Goal: Transaction & Acquisition: Purchase product/service

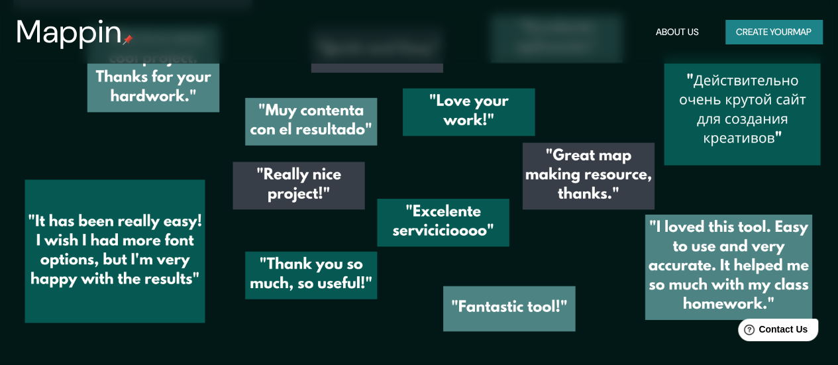
scroll to position [1734, 0]
click at [744, 27] on button "Create your map" at bounding box center [773, 32] width 97 height 25
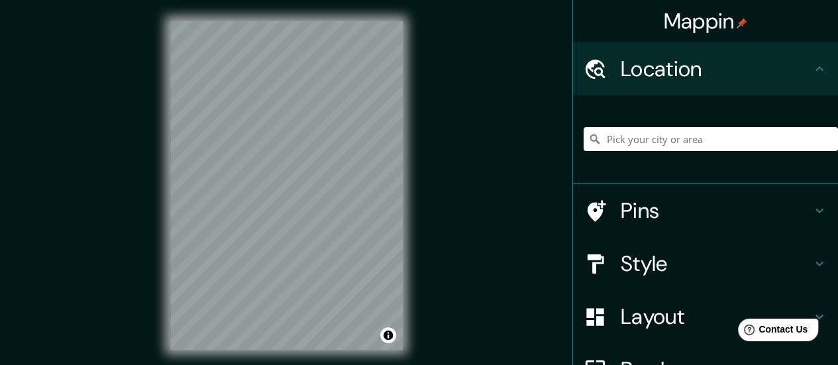
scroll to position [66, 0]
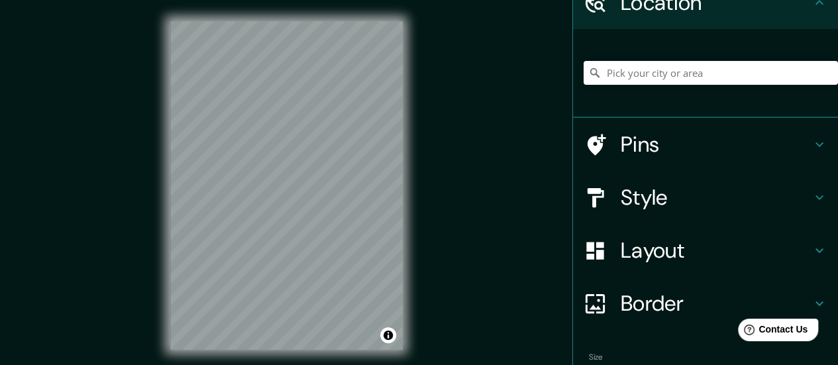
click at [686, 194] on h4 "Style" at bounding box center [716, 197] width 191 height 26
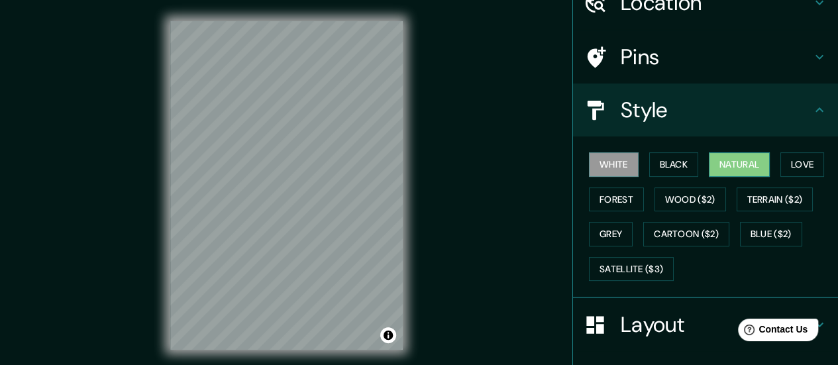
click at [733, 156] on button "Natural" at bounding box center [739, 164] width 61 height 25
click at [780, 164] on button "Love" at bounding box center [802, 164] width 44 height 25
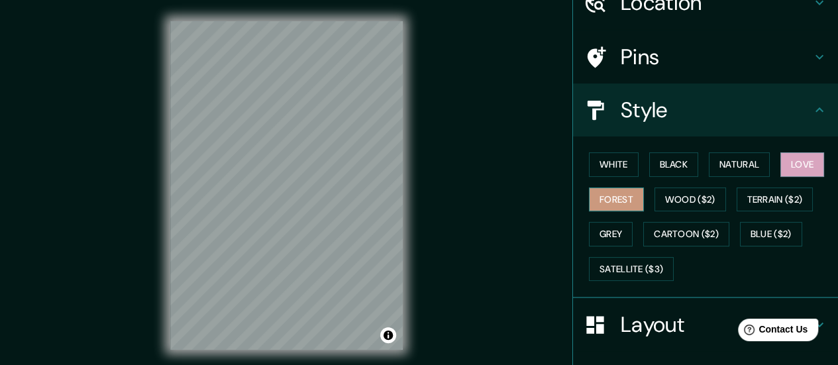
click at [599, 196] on button "Forest" at bounding box center [616, 199] width 55 height 25
click at [598, 234] on button "Grey" at bounding box center [611, 234] width 44 height 25
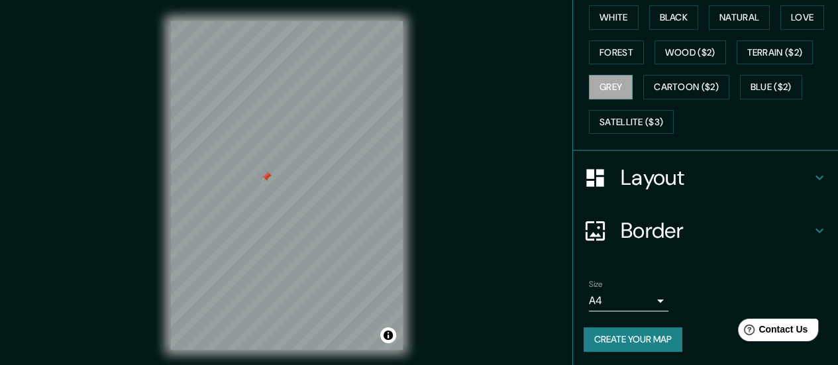
click at [690, 174] on h4 "Layout" at bounding box center [716, 177] width 191 height 26
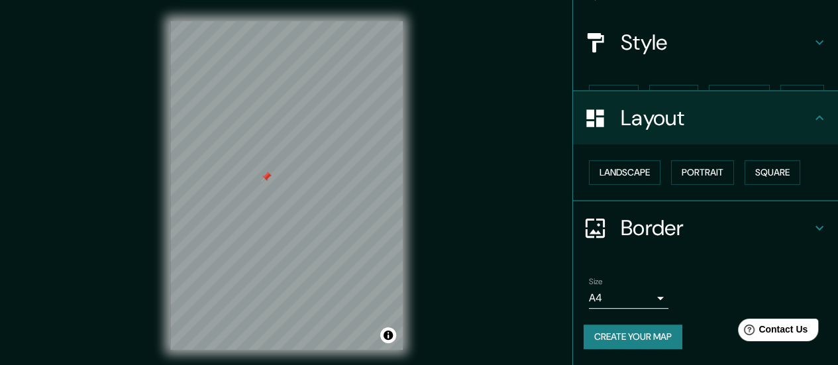
scroll to position [110, 0]
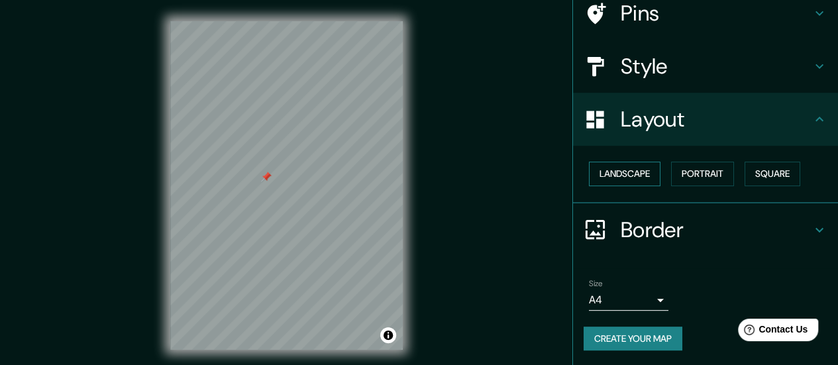
click at [626, 178] on button "Landscape" at bounding box center [625, 174] width 72 height 25
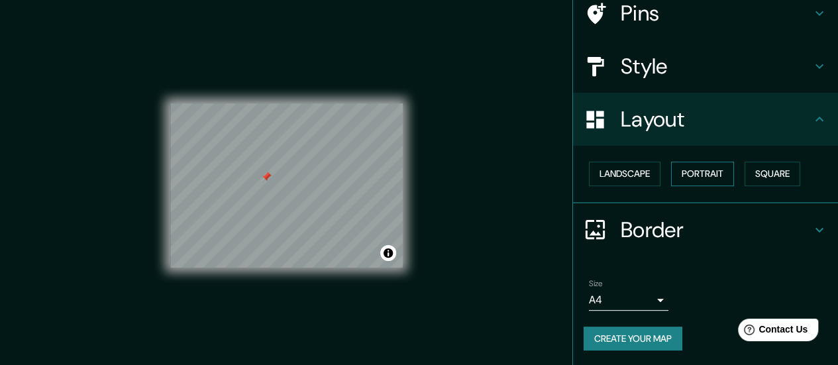
click at [710, 172] on button "Portrait" at bounding box center [702, 174] width 63 height 25
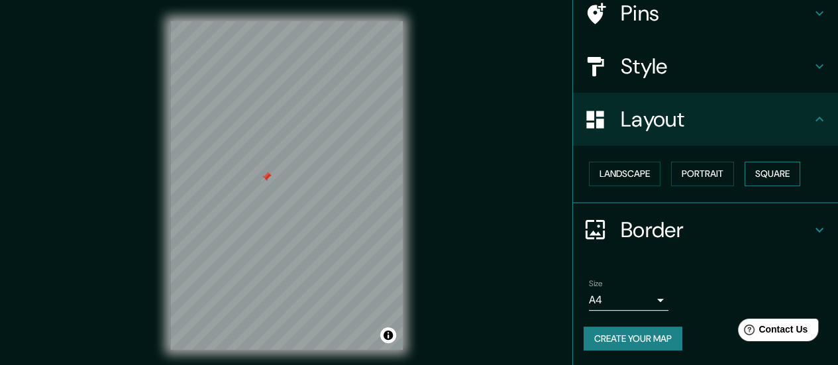
click at [769, 168] on button "Square" at bounding box center [773, 174] width 56 height 25
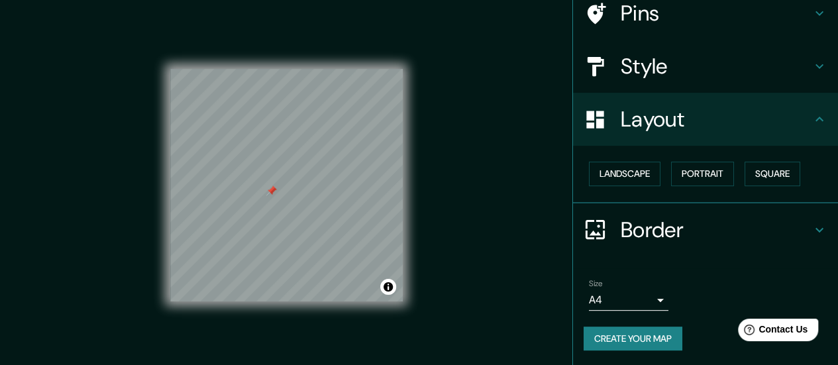
click at [812, 225] on icon at bounding box center [820, 230] width 16 height 16
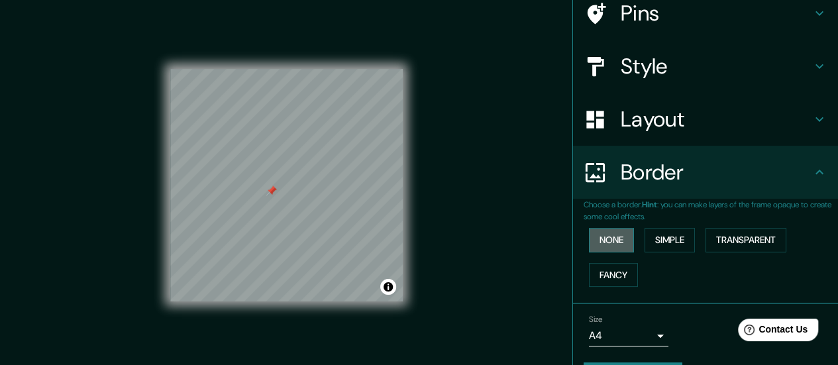
click at [609, 240] on button "None" at bounding box center [611, 240] width 45 height 25
click at [676, 235] on button "Simple" at bounding box center [670, 240] width 50 height 25
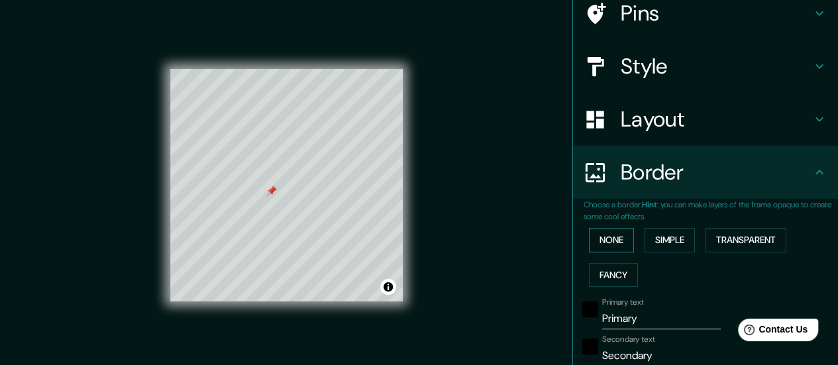
click at [615, 235] on button "None" at bounding box center [611, 240] width 45 height 25
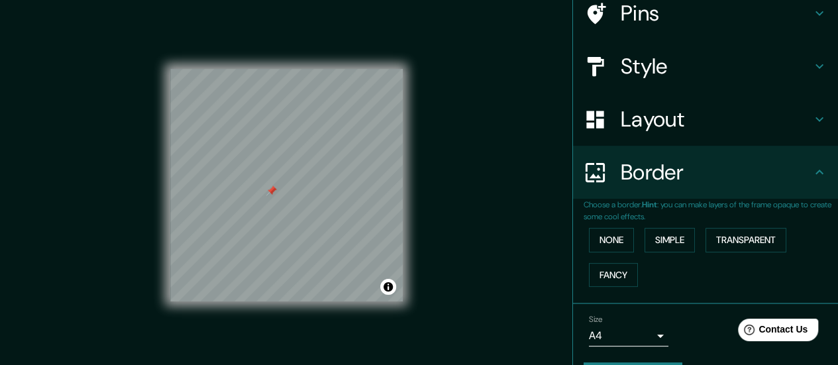
scroll to position [146, 0]
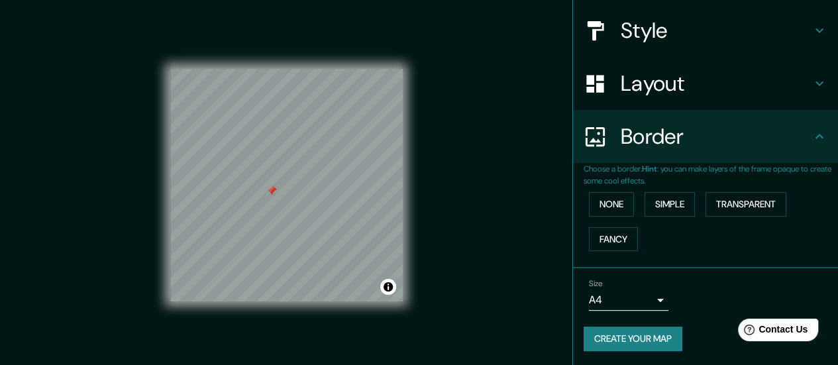
click at [812, 139] on icon at bounding box center [820, 137] width 16 height 16
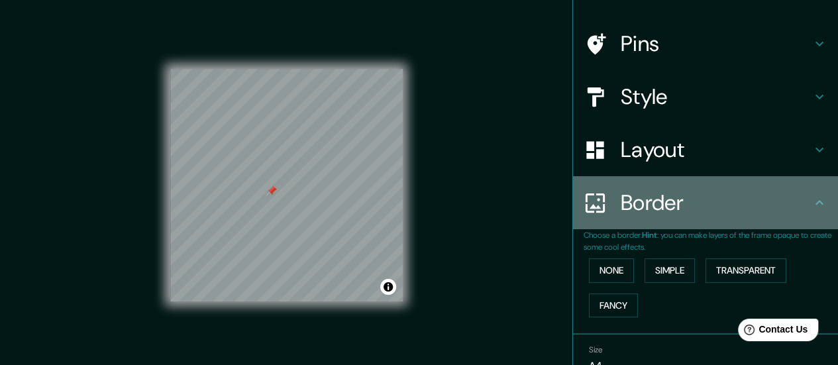
click at [814, 202] on icon at bounding box center [820, 203] width 16 height 16
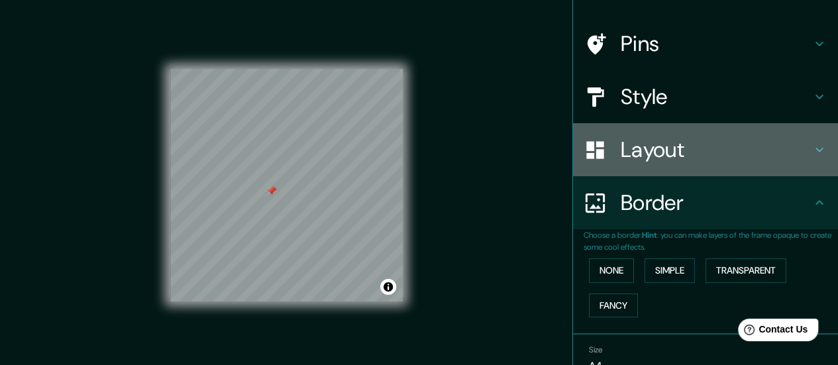
click at [816, 148] on icon at bounding box center [820, 150] width 8 height 5
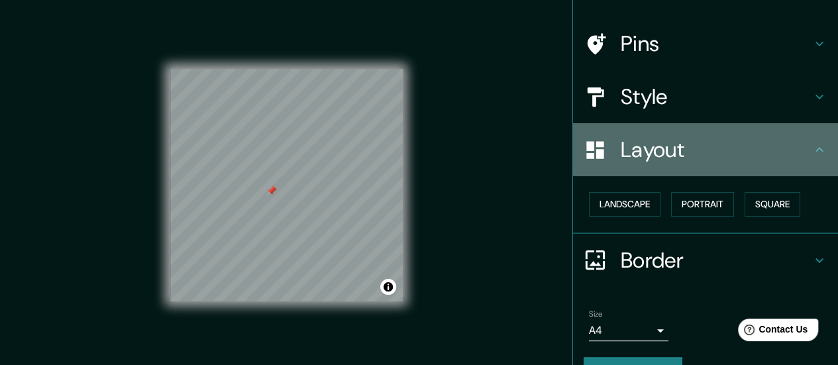
click at [812, 148] on icon at bounding box center [820, 150] width 16 height 16
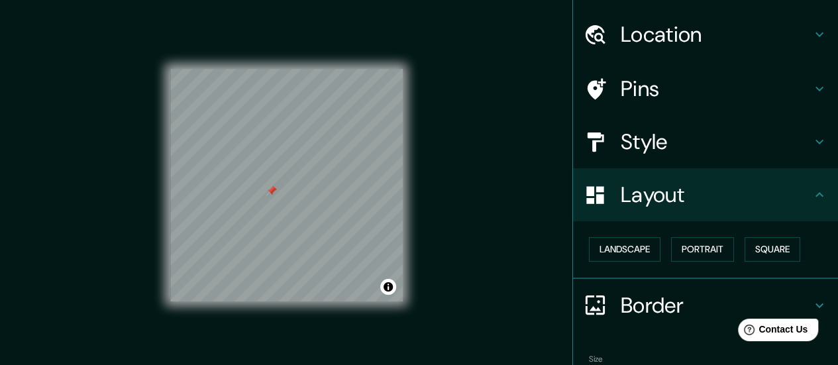
scroll to position [13, 0]
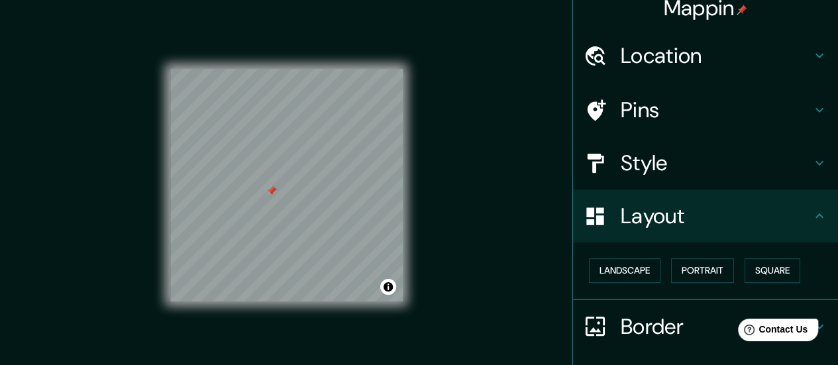
click at [812, 165] on icon at bounding box center [820, 163] width 16 height 16
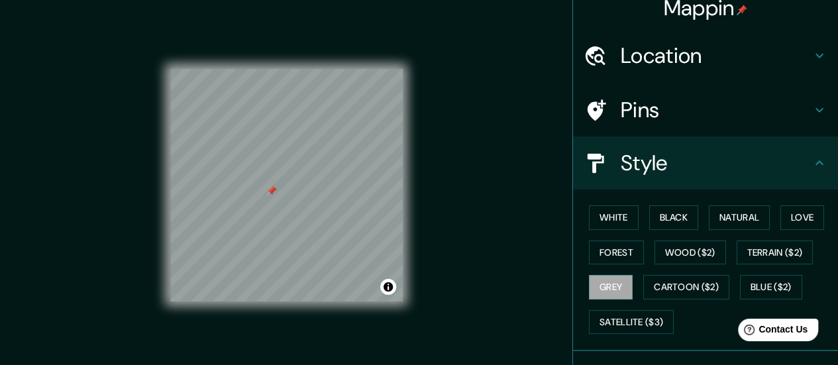
click at [798, 102] on h4 "Pins" at bounding box center [716, 110] width 191 height 26
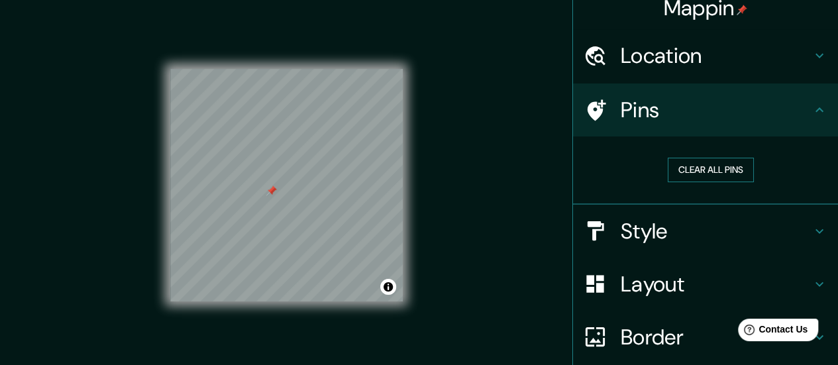
click at [729, 167] on button "Clear all pins" at bounding box center [711, 170] width 86 height 25
click at [812, 112] on icon at bounding box center [820, 110] width 16 height 16
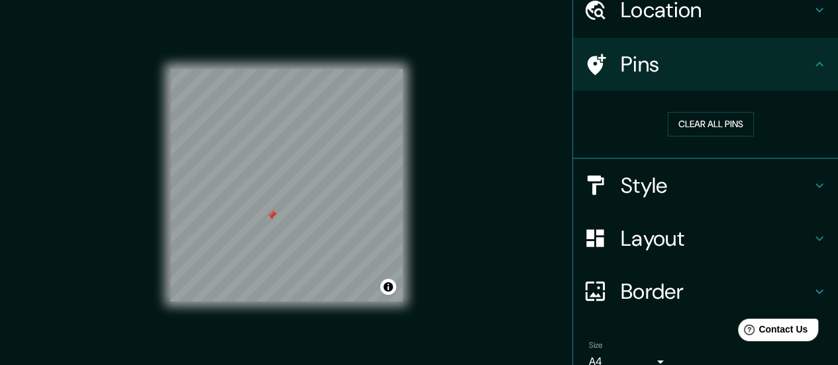
scroll to position [79, 0]
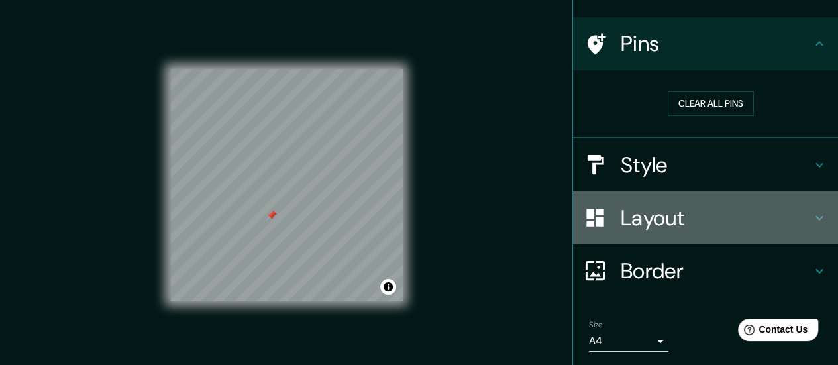
click at [674, 218] on h4 "Layout" at bounding box center [716, 218] width 191 height 26
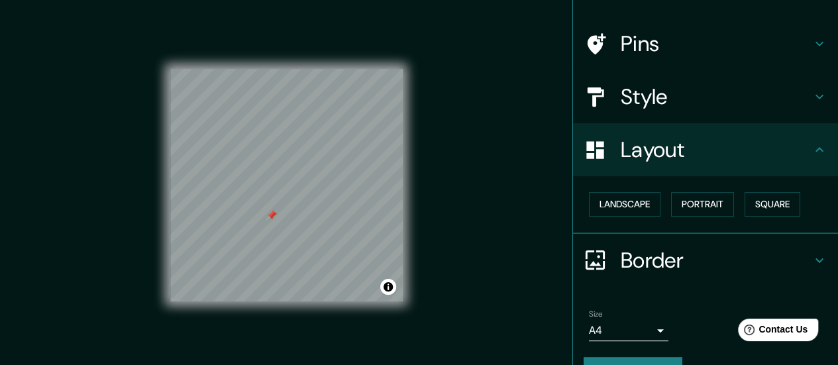
click at [817, 99] on div "Style" at bounding box center [705, 96] width 265 height 53
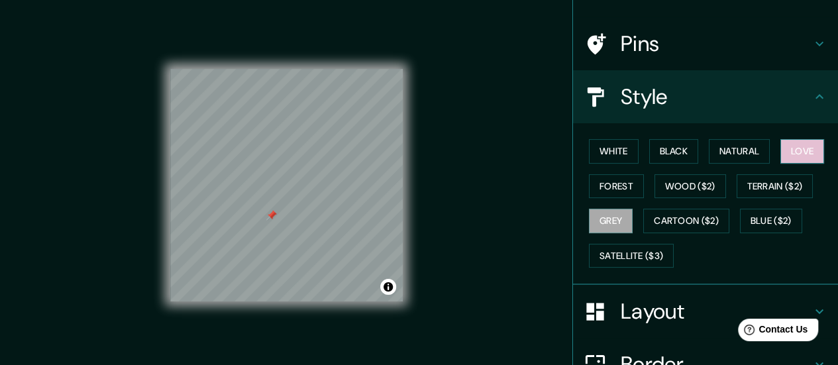
click at [808, 151] on button "Love" at bounding box center [802, 151] width 44 height 25
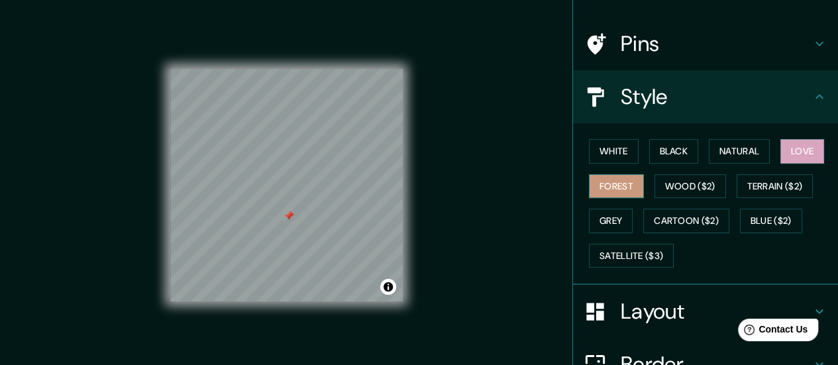
click at [615, 182] on button "Forest" at bounding box center [616, 186] width 55 height 25
click at [615, 214] on button "Grey" at bounding box center [611, 221] width 44 height 25
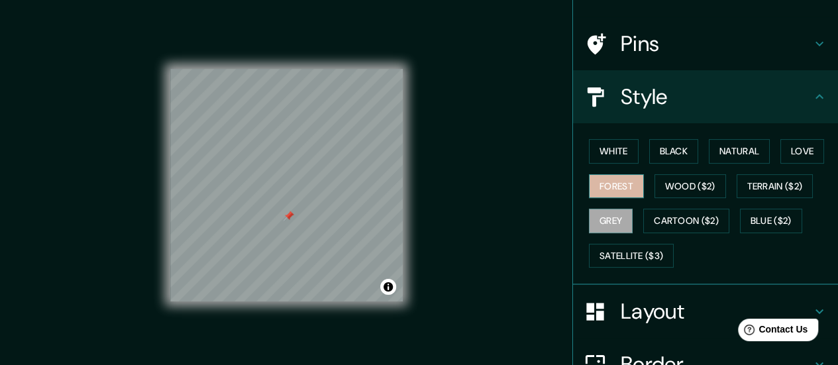
click at [600, 179] on button "Forest" at bounding box center [616, 186] width 55 height 25
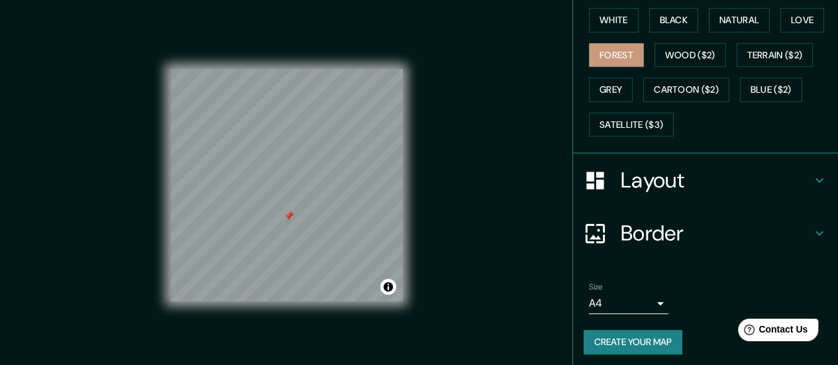
scroll to position [213, 0]
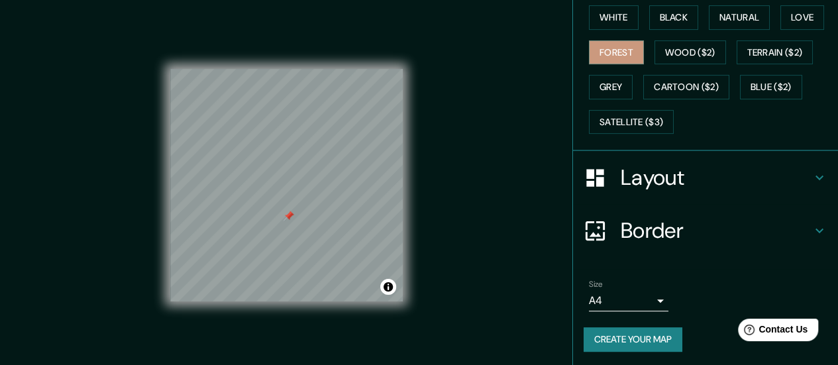
click at [666, 335] on button "Create your map" at bounding box center [633, 339] width 99 height 25
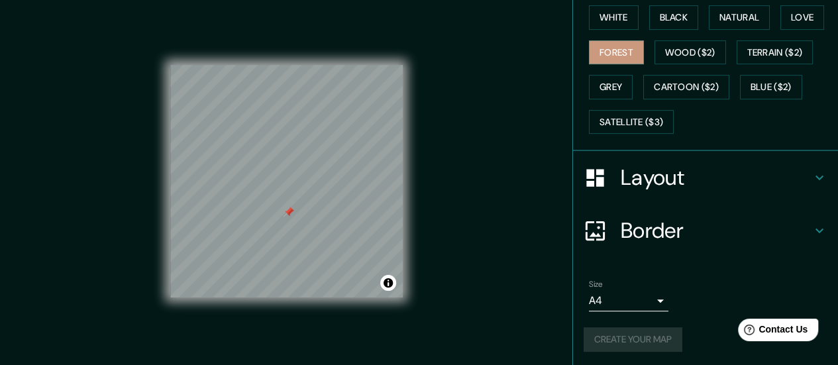
scroll to position [26, 0]
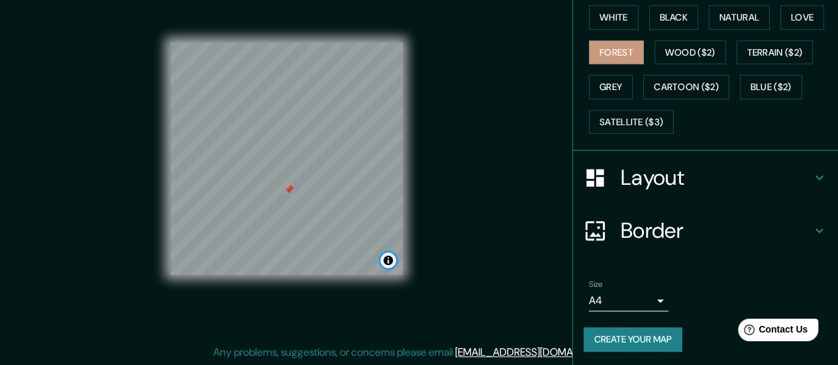
click at [392, 262] on button "Toggle attribution" at bounding box center [388, 260] width 16 height 16
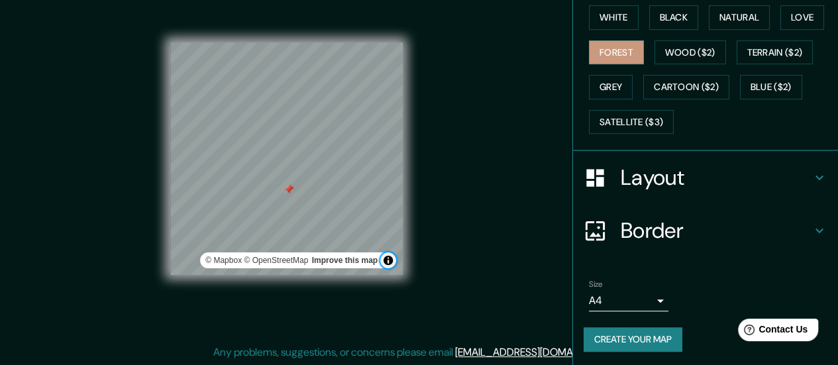
click at [392, 262] on button "Toggle attribution" at bounding box center [388, 260] width 16 height 16
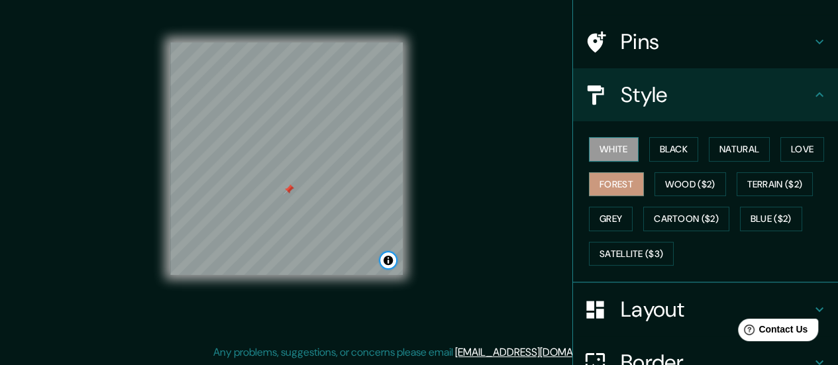
scroll to position [81, 0]
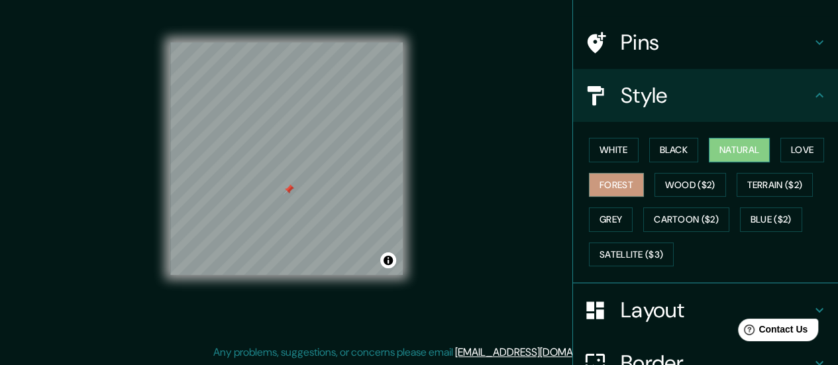
click at [723, 145] on button "Natural" at bounding box center [739, 150] width 61 height 25
click at [594, 213] on button "Grey" at bounding box center [611, 219] width 44 height 25
click at [709, 146] on button "Natural" at bounding box center [739, 150] width 61 height 25
click at [596, 181] on button "Forest" at bounding box center [616, 185] width 55 height 25
click at [725, 148] on button "Natural" at bounding box center [739, 150] width 61 height 25
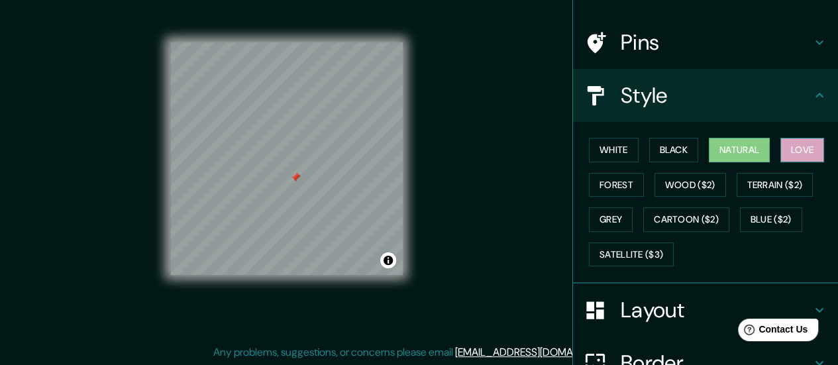
click at [796, 148] on button "Love" at bounding box center [802, 150] width 44 height 25
